Goal: Task Accomplishment & Management: Manage account settings

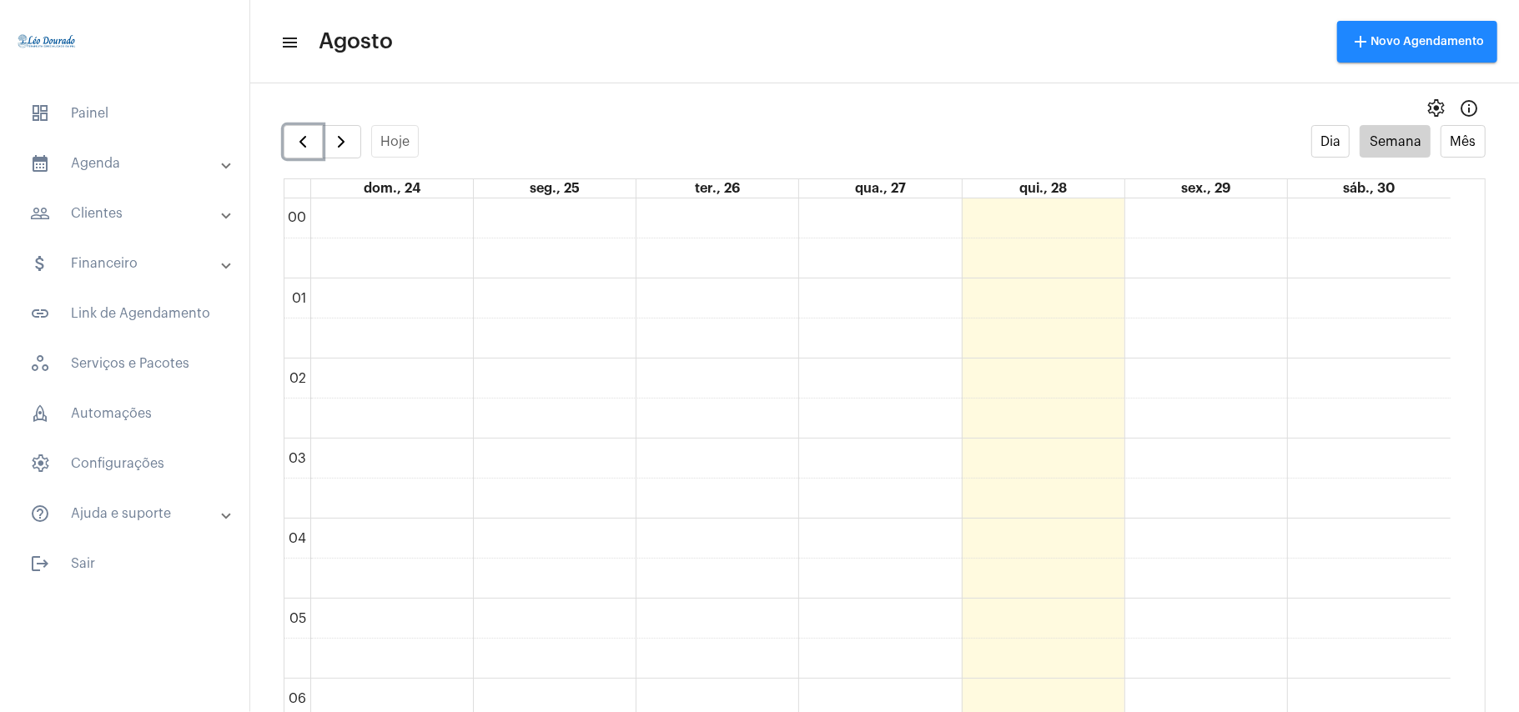
scroll to position [1260, 0]
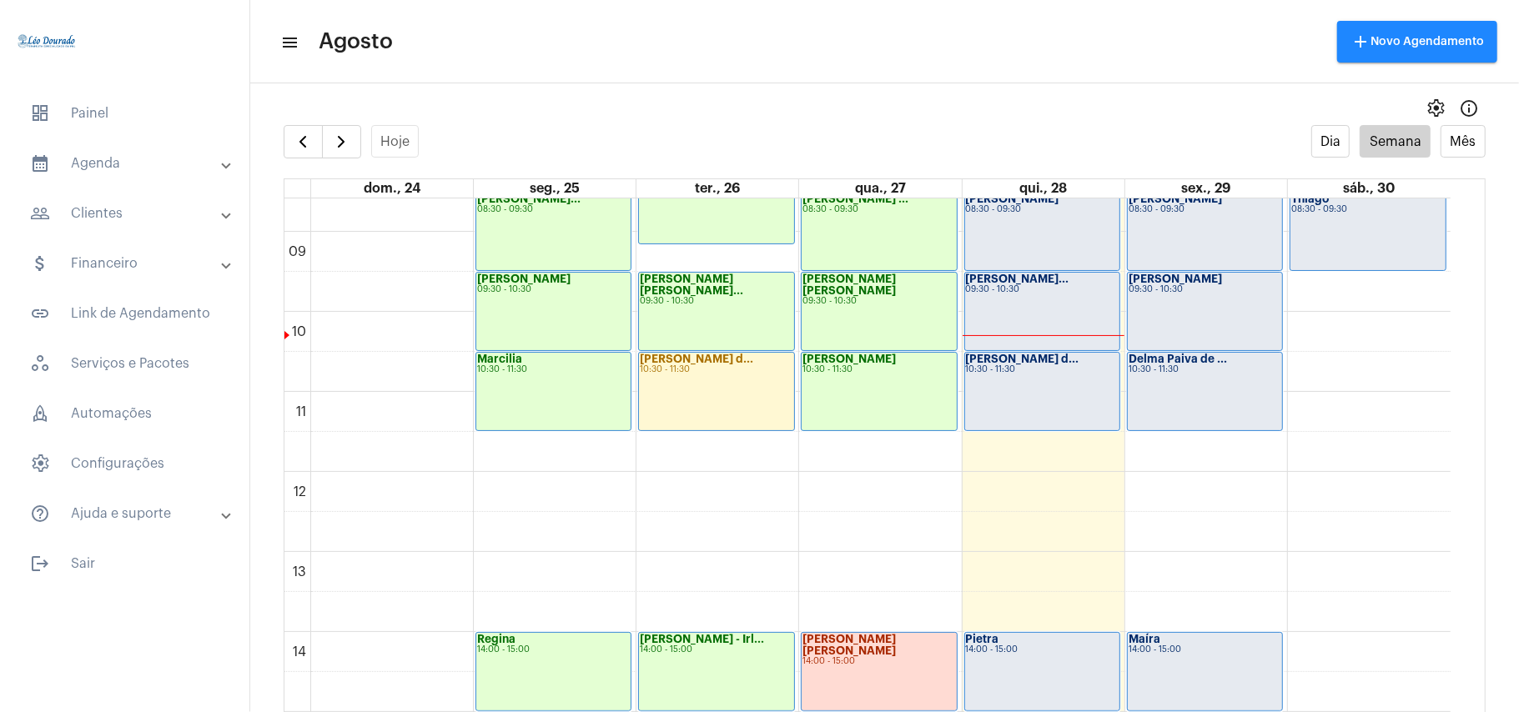
scroll to position [375, 0]
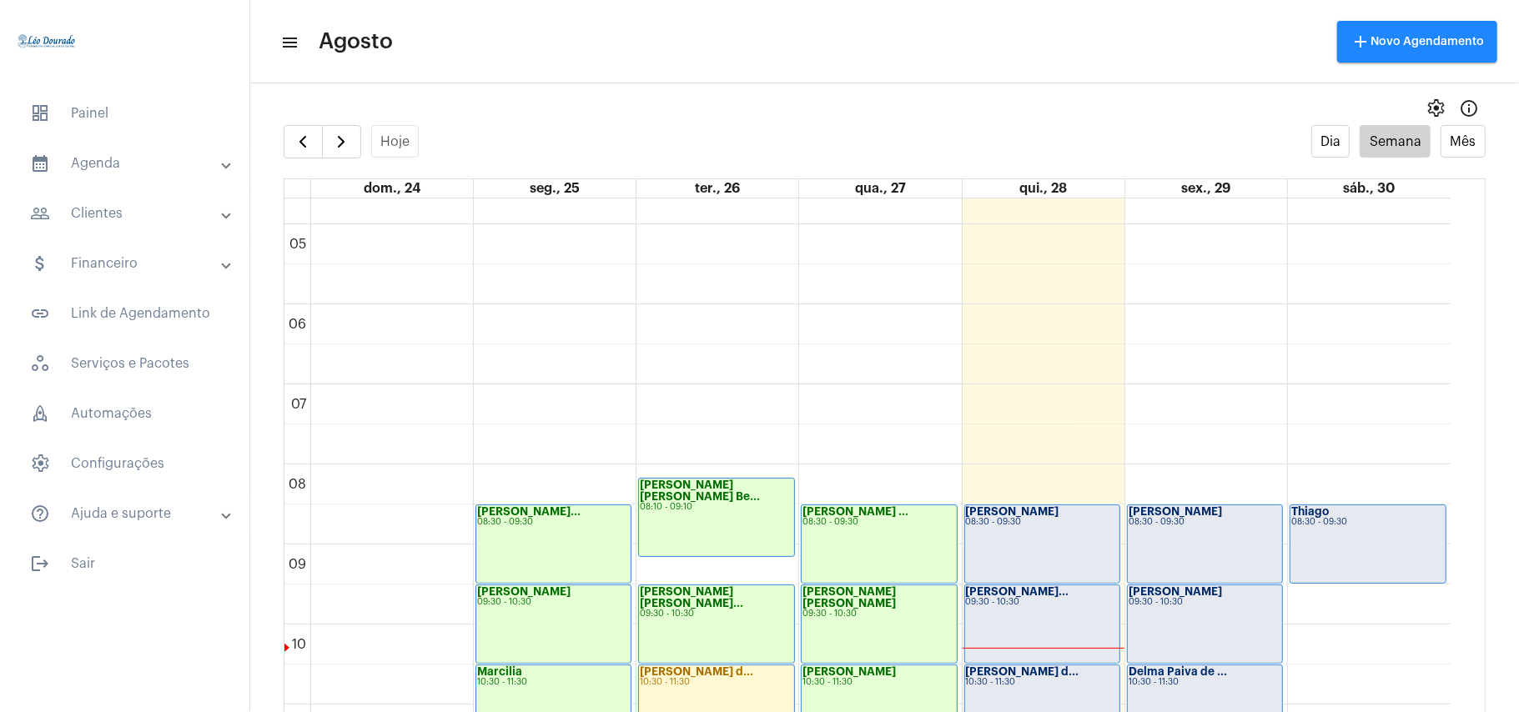
click at [1038, 532] on div "Léo Rezende 08:30 - 09:30" at bounding box center [1042, 544] width 154 height 78
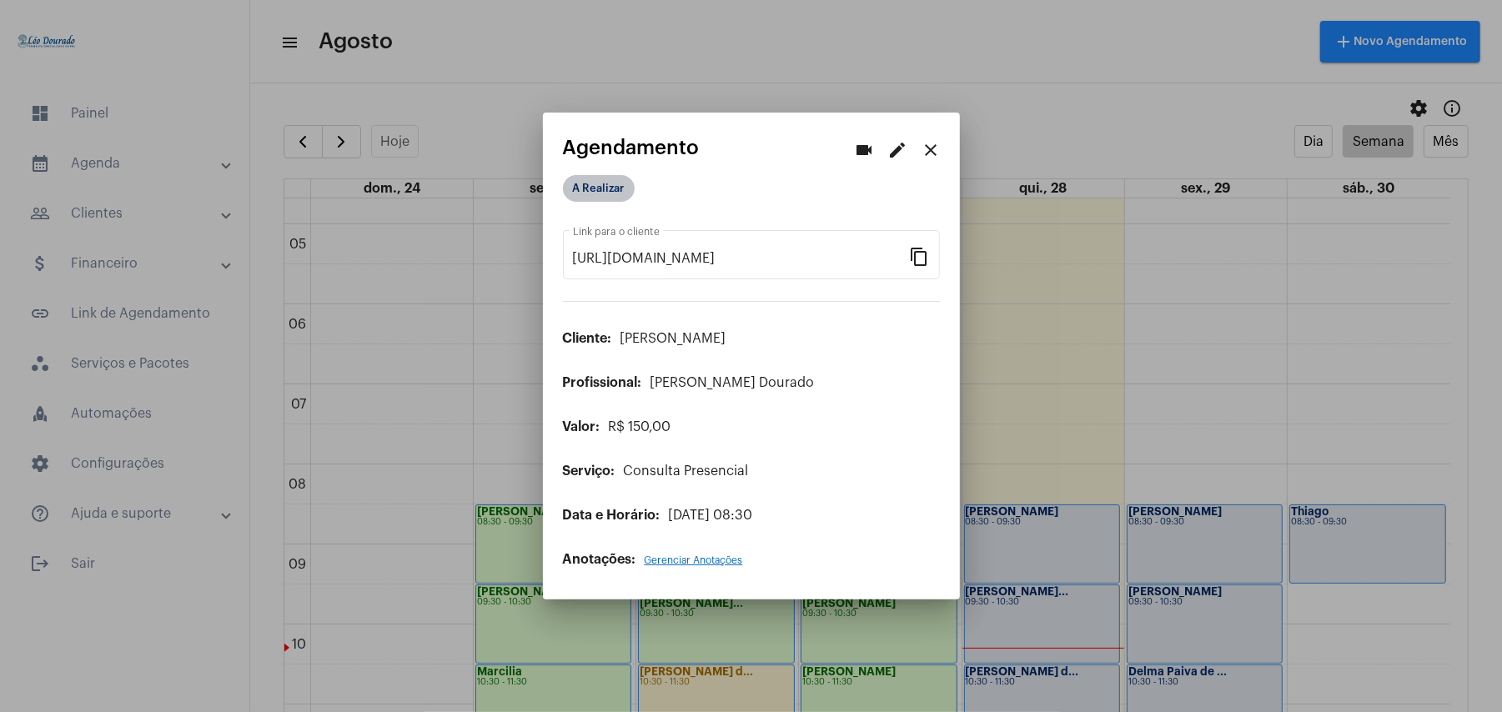
click at [581, 190] on mat-chip "A Realizar" at bounding box center [599, 188] width 72 height 27
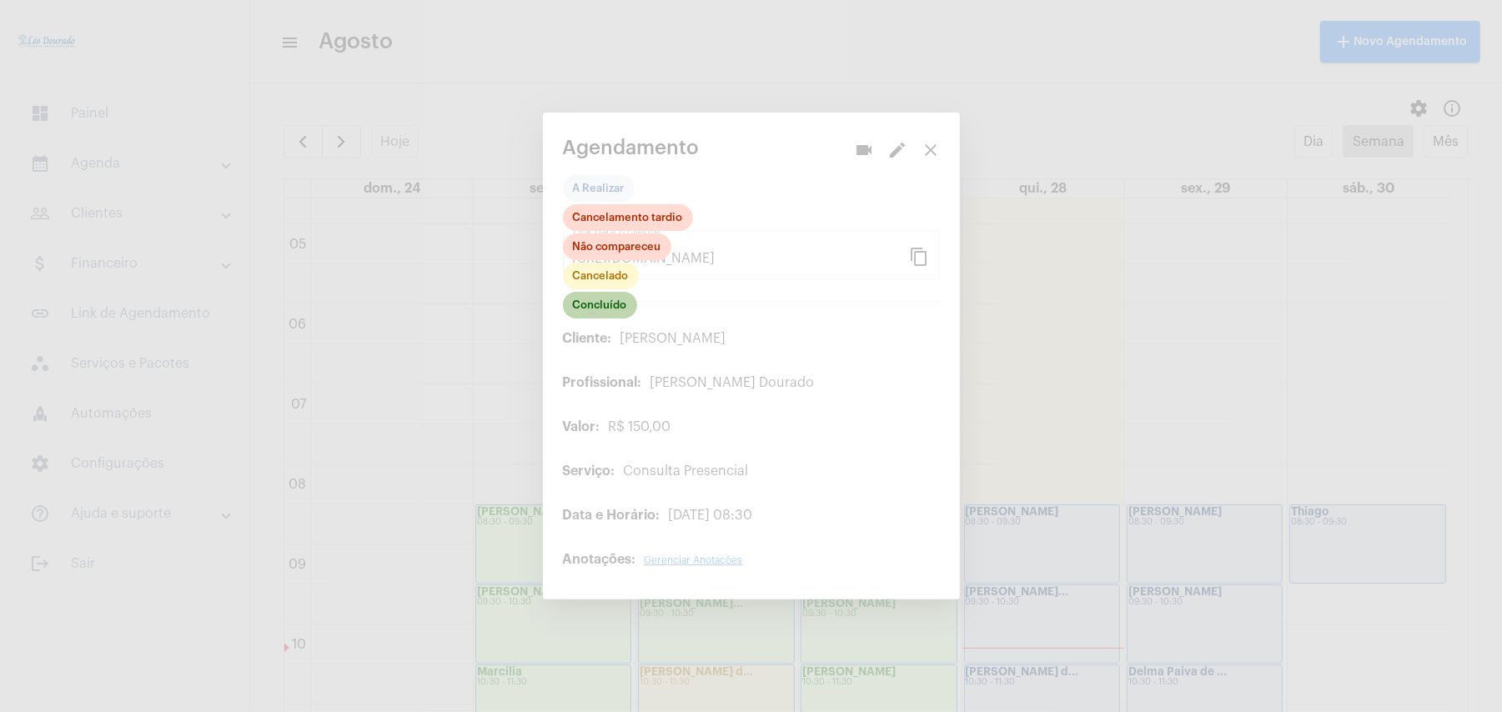
click at [596, 315] on mat-chip "Concluído" at bounding box center [600, 305] width 74 height 27
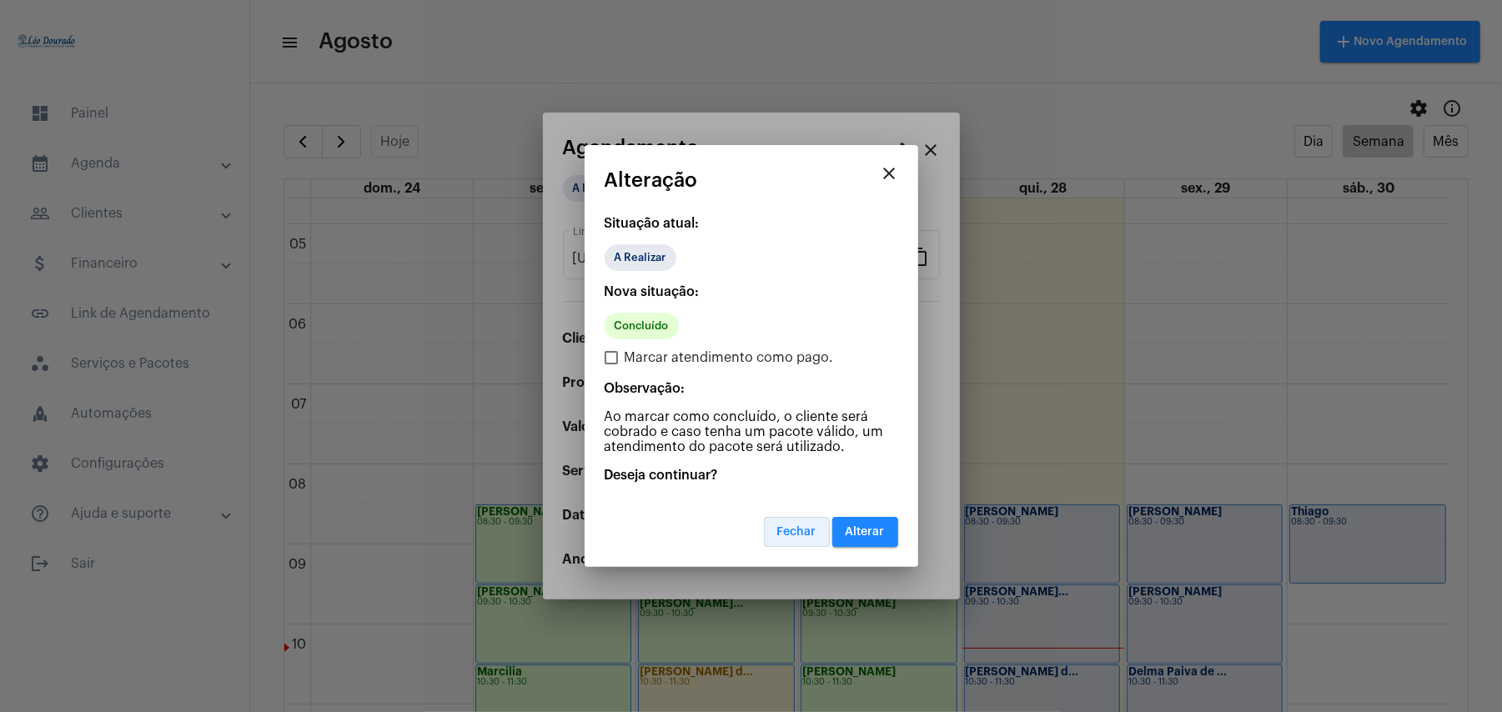
click at [776, 537] on button "Fechar" at bounding box center [797, 532] width 66 height 30
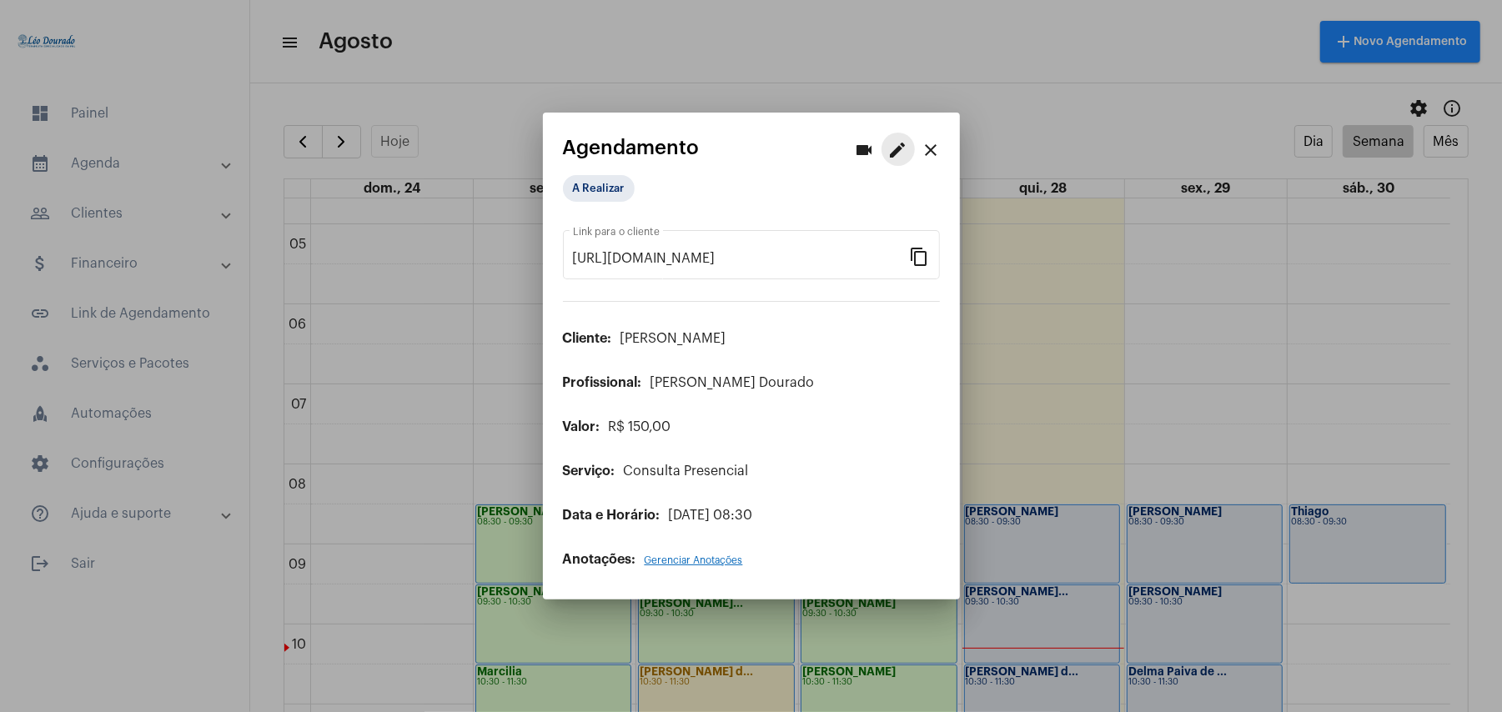
click at [905, 154] on mat-icon "edit" at bounding box center [898, 150] width 20 height 20
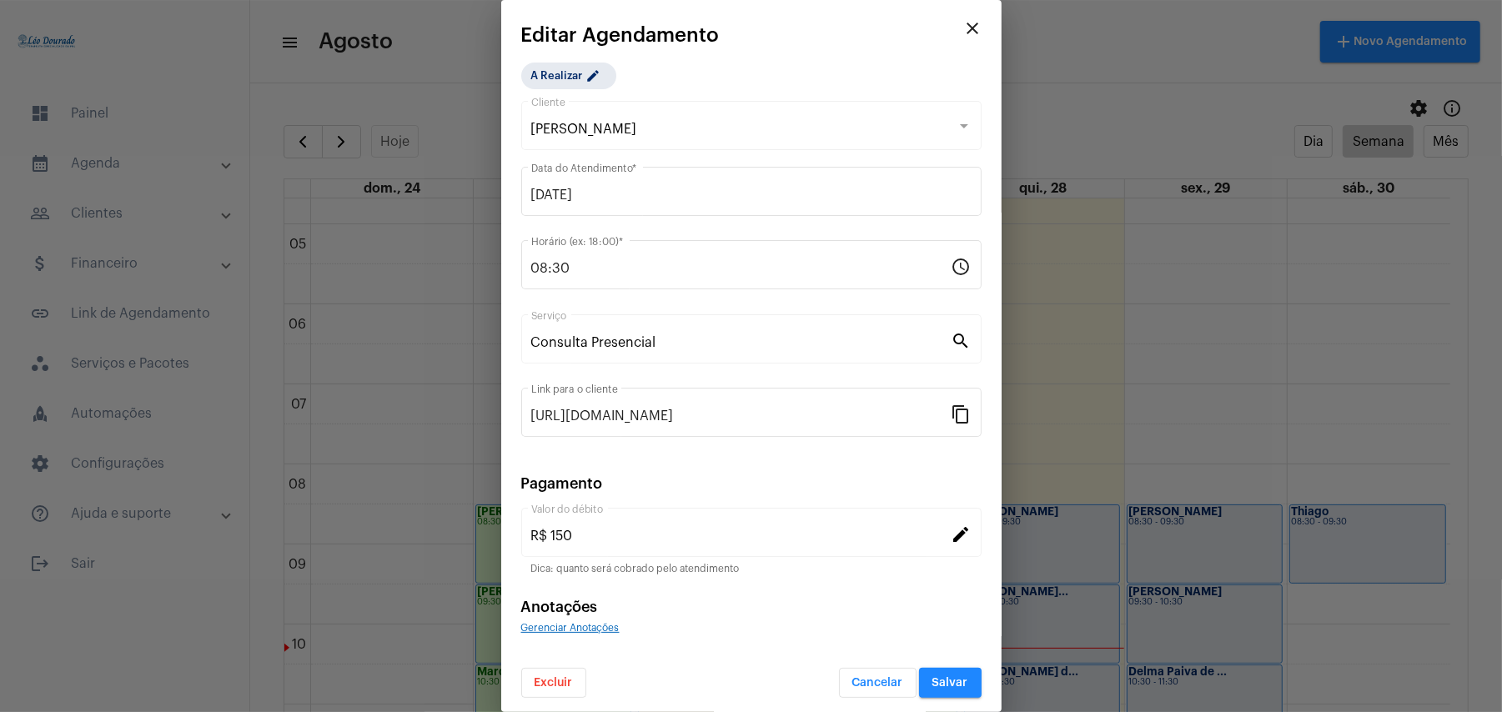
click at [548, 681] on span "Excluir" at bounding box center [554, 683] width 38 height 12
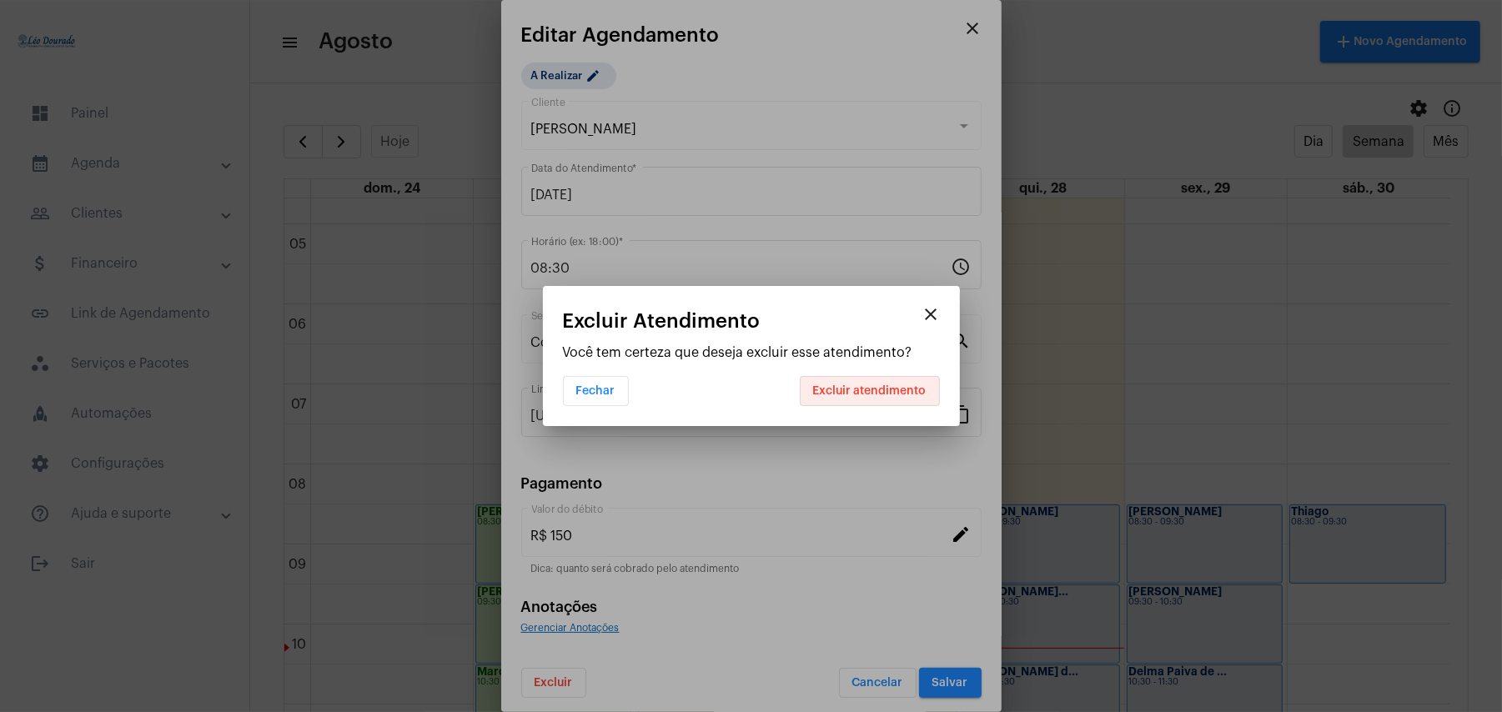
click at [898, 389] on span "Excluir atendimento" at bounding box center [869, 391] width 113 height 12
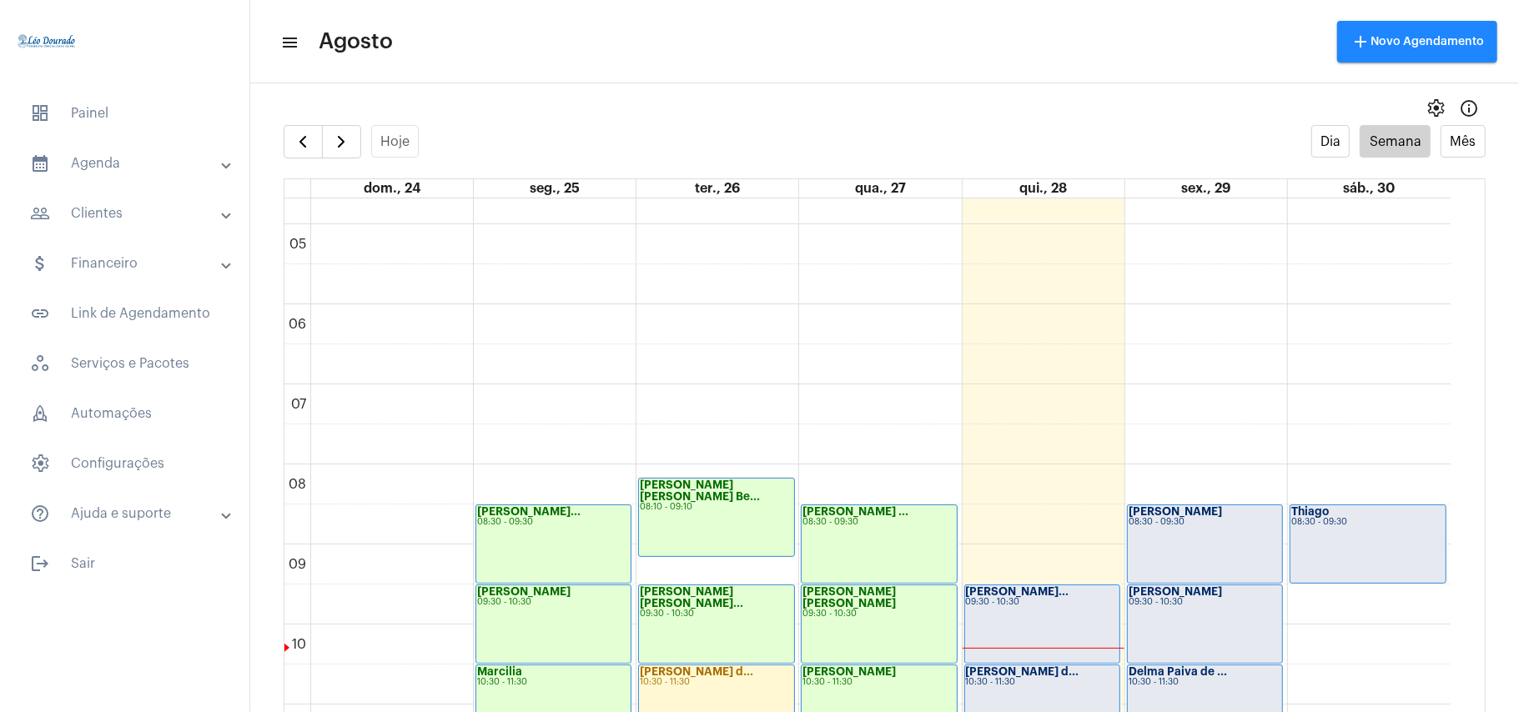
click at [1038, 636] on div "Fernanda Valadã... 09:30 - 10:30" at bounding box center [1042, 625] width 154 height 78
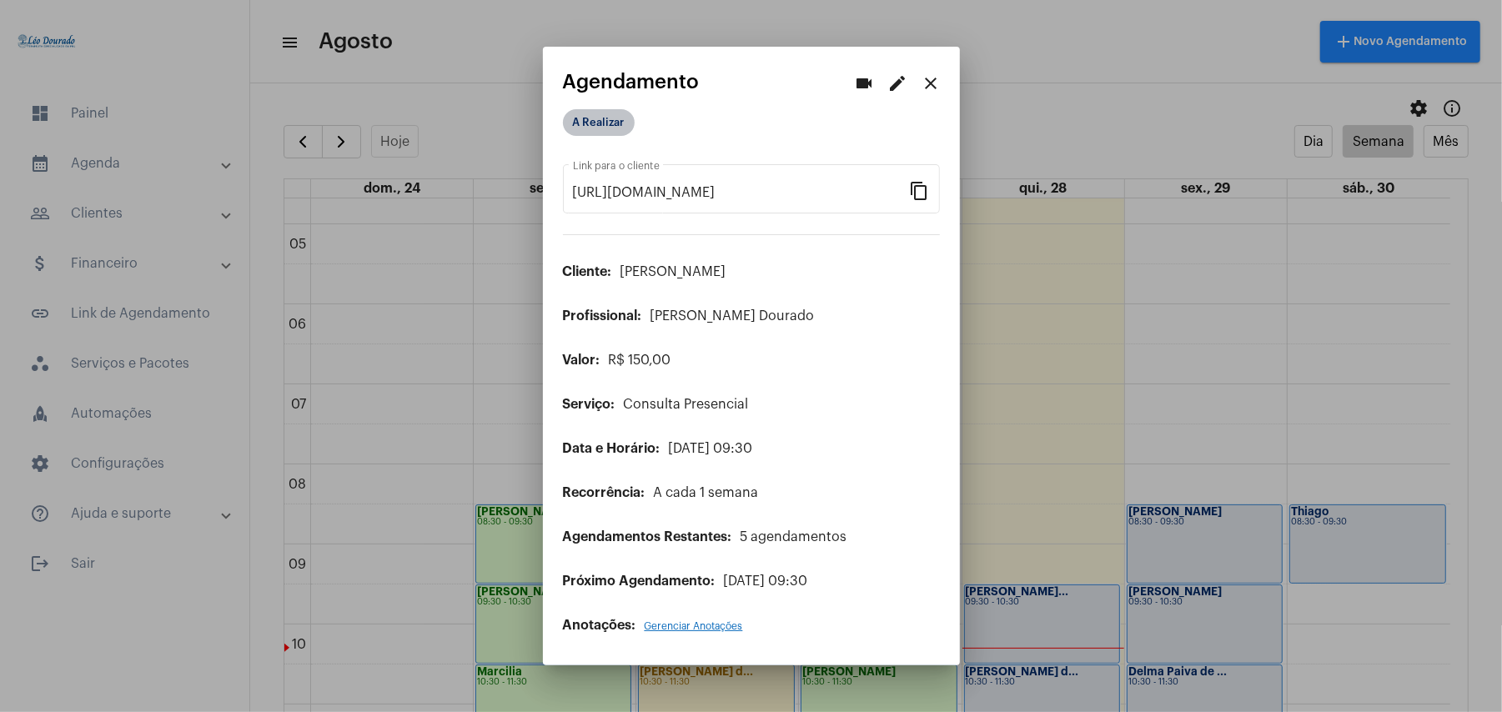
click at [616, 134] on mat-chip "A Realizar" at bounding box center [599, 122] width 72 height 27
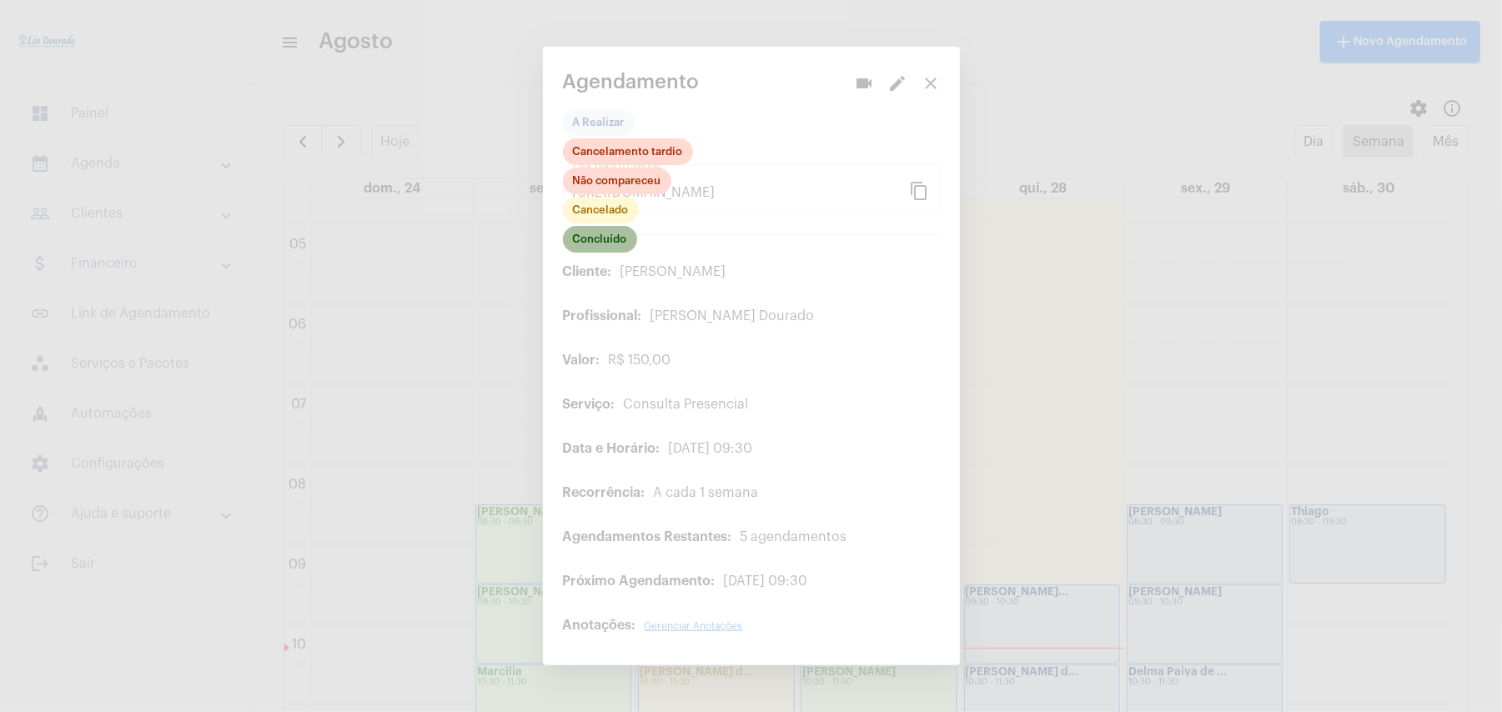
click at [625, 237] on mat-chip "Concluído" at bounding box center [600, 239] width 74 height 27
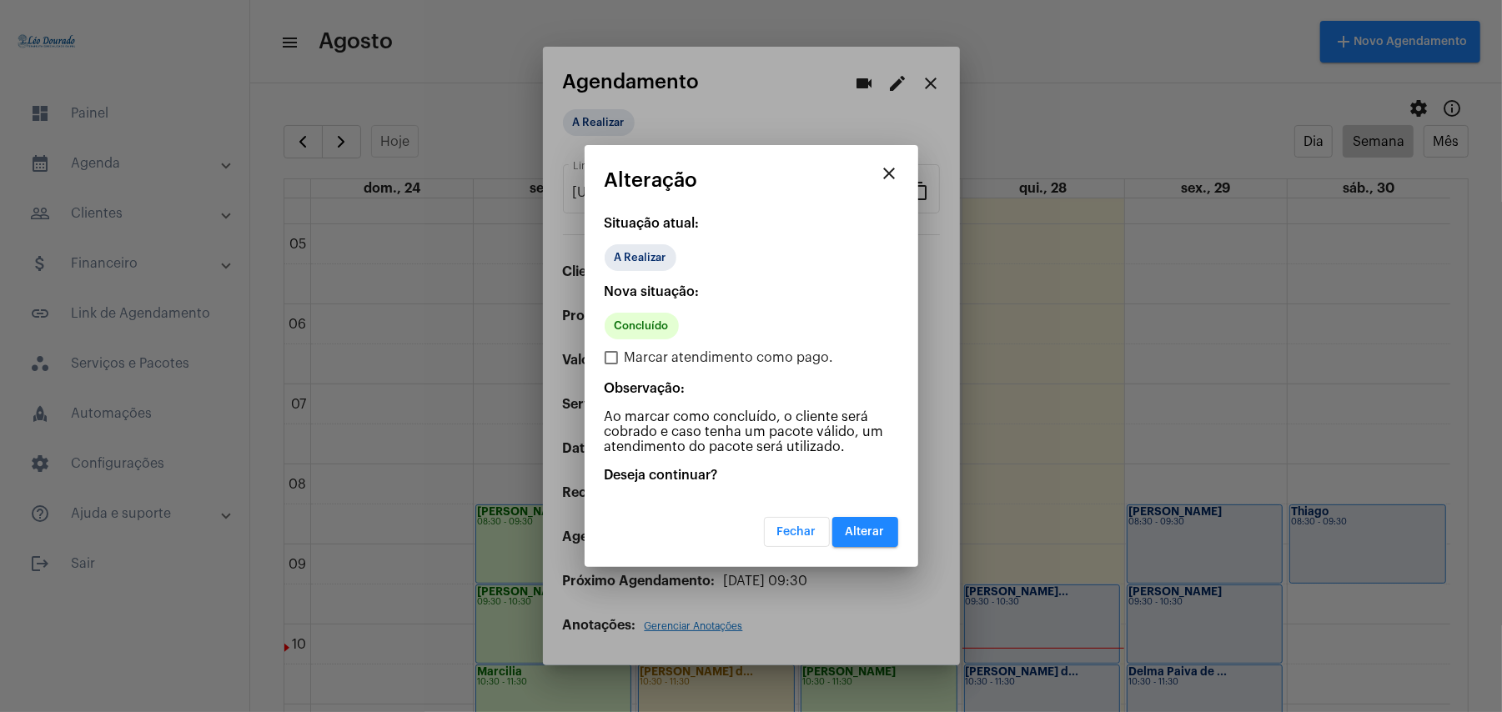
click at [628, 367] on span "Marcar atendimento como pago." at bounding box center [729, 358] width 209 height 20
click at [611, 365] on input "Marcar atendimento como pago." at bounding box center [611, 365] width 1 height 1
checkbox input "true"
click at [867, 549] on mat-dialog-container "close Alteração Situação atual: A Realizar Nova situação: Concluído Marcar aten…" at bounding box center [752, 356] width 334 height 422
click at [867, 541] on button "Alterar" at bounding box center [865, 532] width 66 height 30
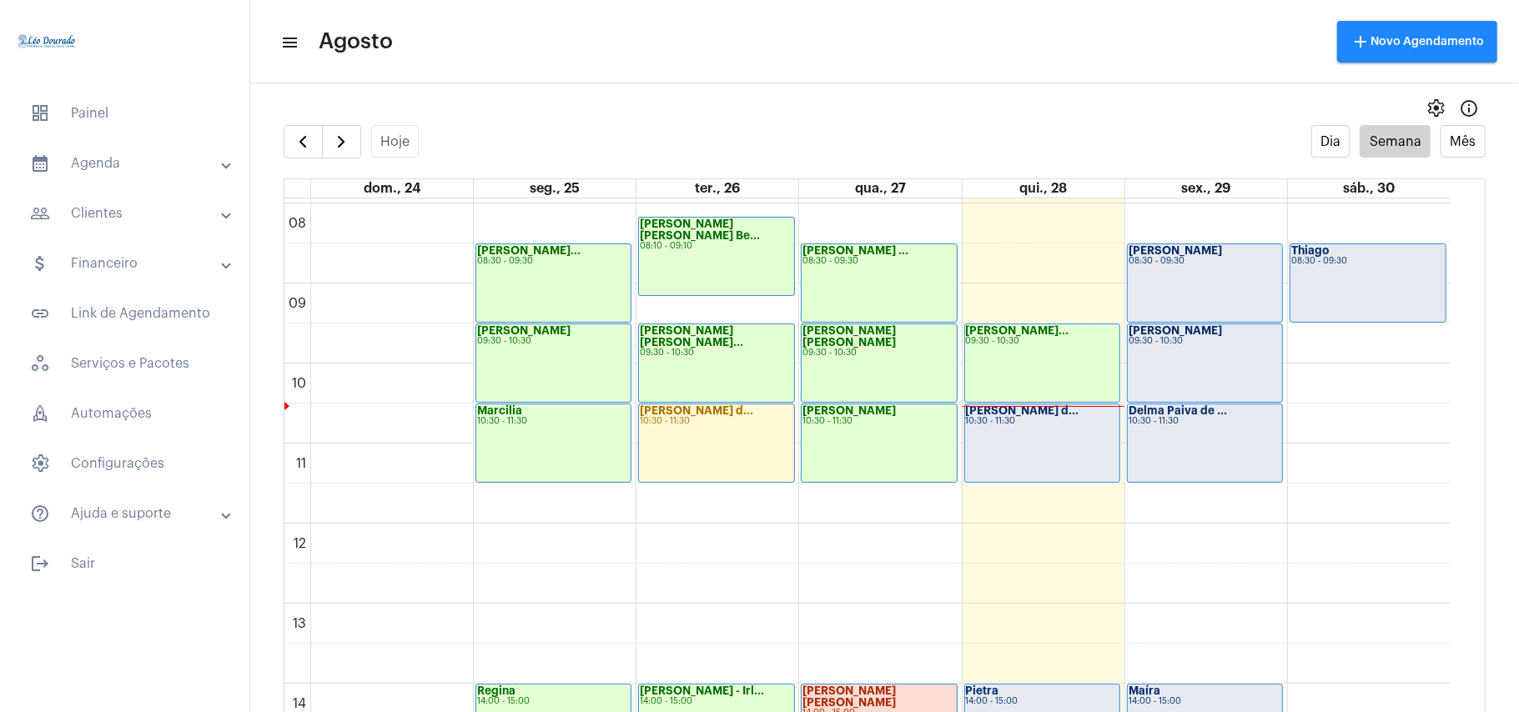
scroll to position [597, 0]
